Goal: Transaction & Acquisition: Purchase product/service

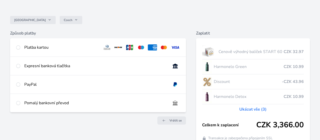
scroll to position [33, 0]
click at [20, 105] on input "radio" at bounding box center [18, 103] width 4 height 4
radio input "true"
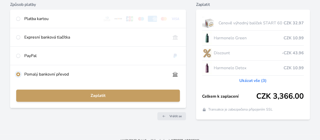
scroll to position [63, 0]
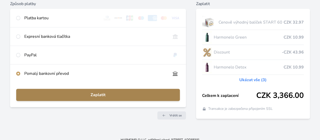
click at [119, 98] on span "Zaplatit" at bounding box center [98, 95] width 156 height 6
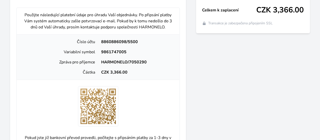
scroll to position [149, 0]
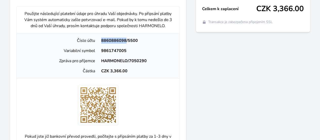
drag, startPoint x: 121, startPoint y: 55, endPoint x: 145, endPoint y: 56, distance: 23.8
click at [145, 44] on div "8860886098/5500" at bounding box center [136, 40] width 77 height 6
copy div "8860886098"
click at [152, 54] on div "9861747005" at bounding box center [136, 51] width 77 height 6
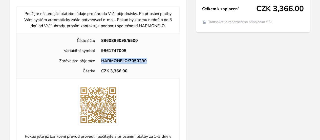
drag, startPoint x: 116, startPoint y: 76, endPoint x: 165, endPoint y: 76, distance: 48.6
click at [165, 64] on div "HARMONELO/7050290" at bounding box center [136, 61] width 77 height 6
copy div "HARMONELO/7050290"
click at [152, 54] on div "9861747005" at bounding box center [136, 51] width 77 height 6
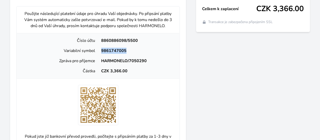
drag, startPoint x: 120, startPoint y: 66, endPoint x: 151, endPoint y: 66, distance: 30.6
click at [152, 54] on div "9861747005" at bounding box center [136, 51] width 77 height 6
copy div "9861747005"
click at [203, 75] on div "Zaplatit Cenově výhodný balíček START 60 CZK 32.97 Harmonelo Green CZK 10.99 Di…" at bounding box center [253, 61] width 114 height 295
